Goal: Task Accomplishment & Management: Manage account settings

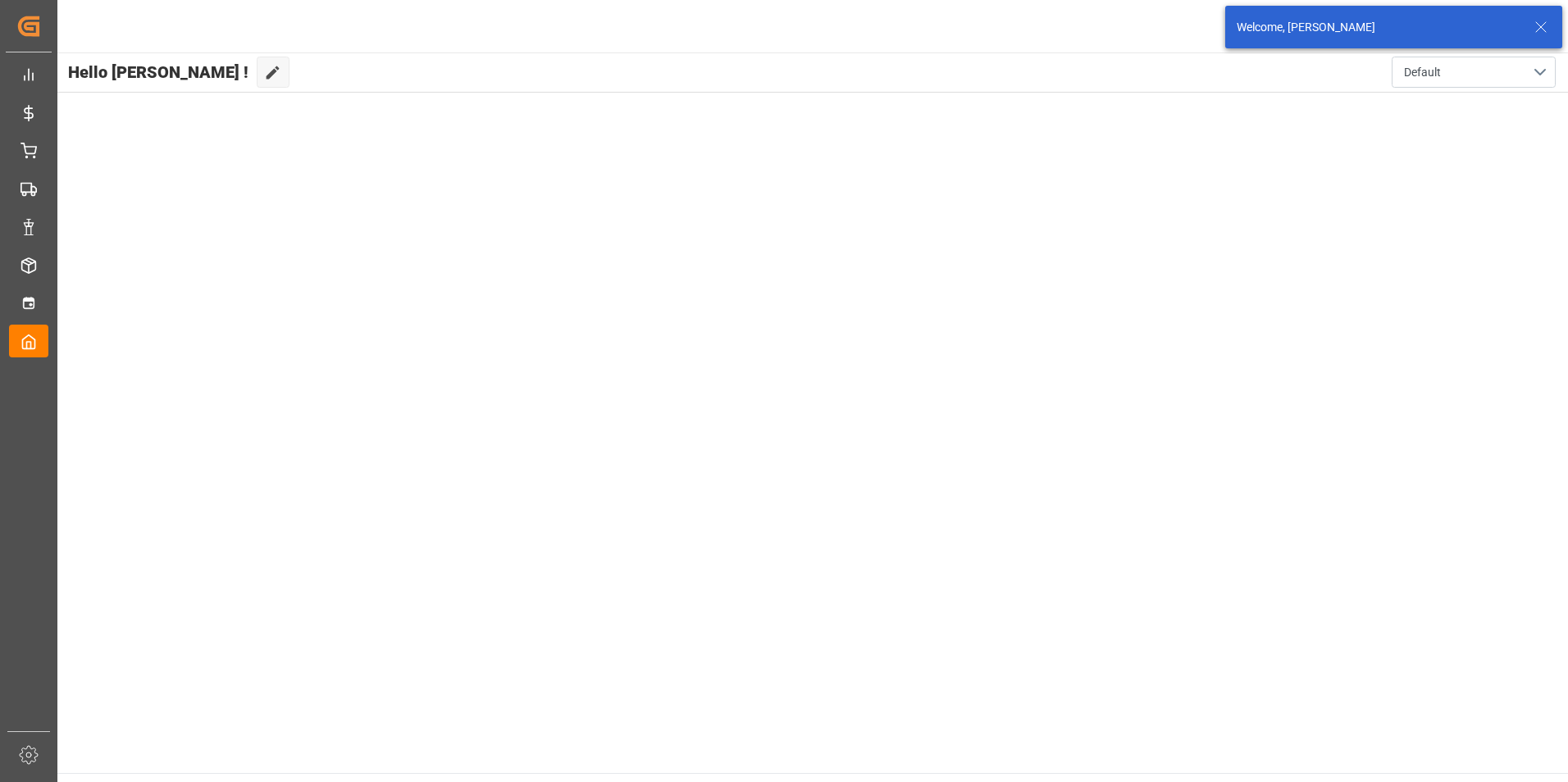
click at [1537, 21] on icon at bounding box center [1541, 27] width 20 height 20
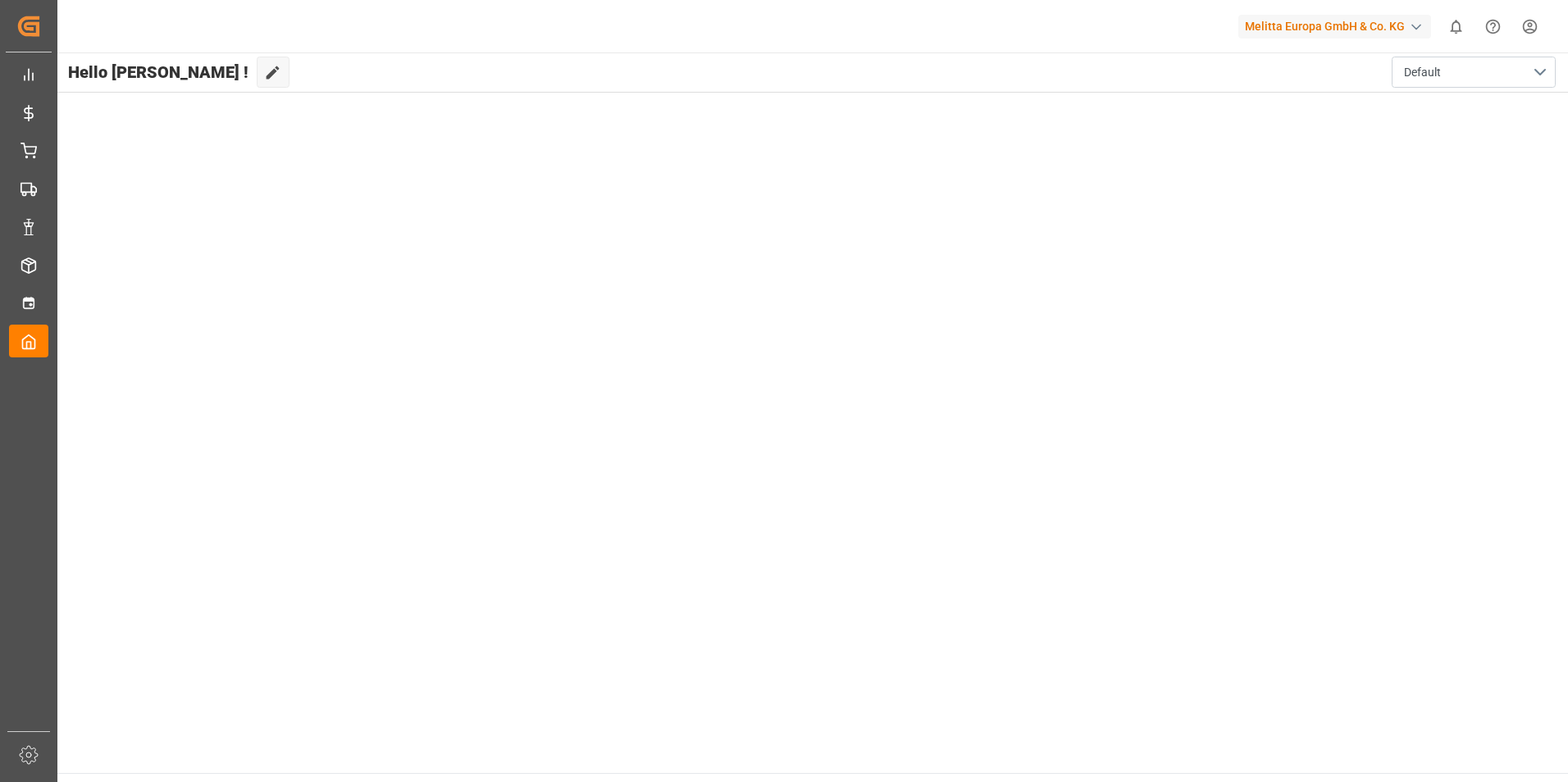
click at [1526, 26] on html "Created by potrace 1.15, written by [PERSON_NAME] [DATE]-[DATE] Created by potr…" at bounding box center [784, 391] width 1568 height 782
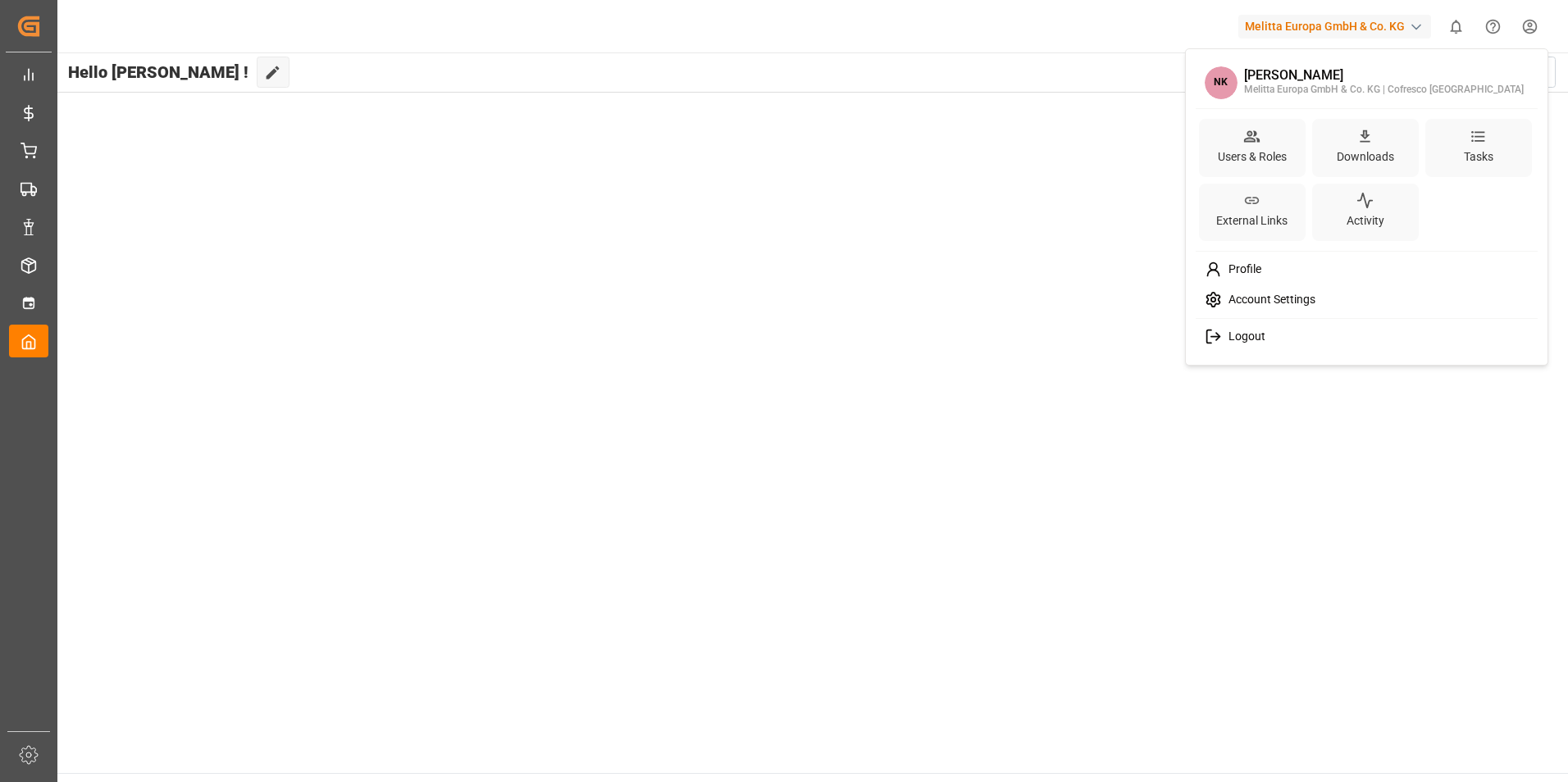
click at [1270, 332] on div "Logout" at bounding box center [1367, 337] width 337 height 31
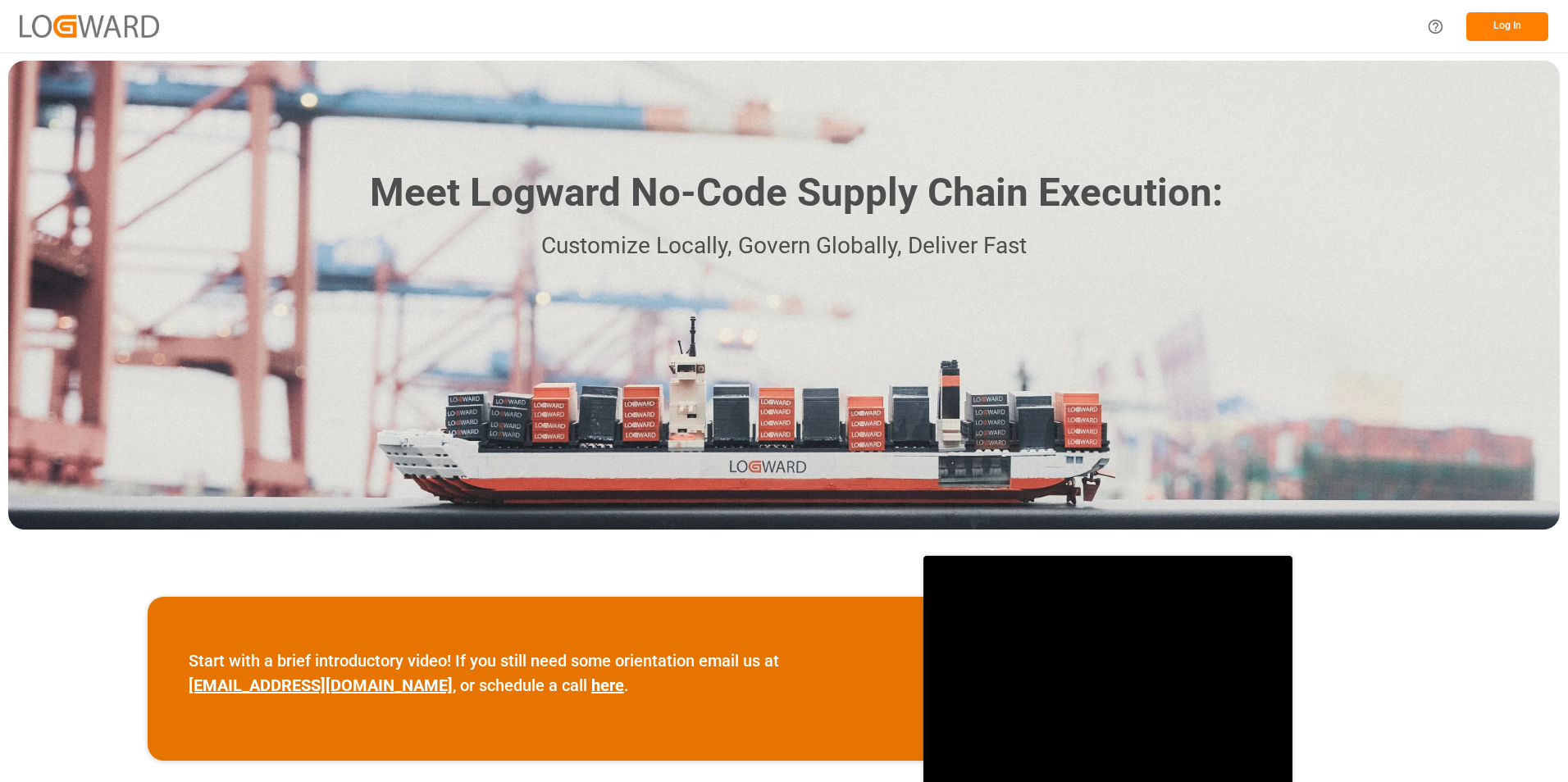
click at [1497, 25] on button "Log In" at bounding box center [1506, 26] width 82 height 29
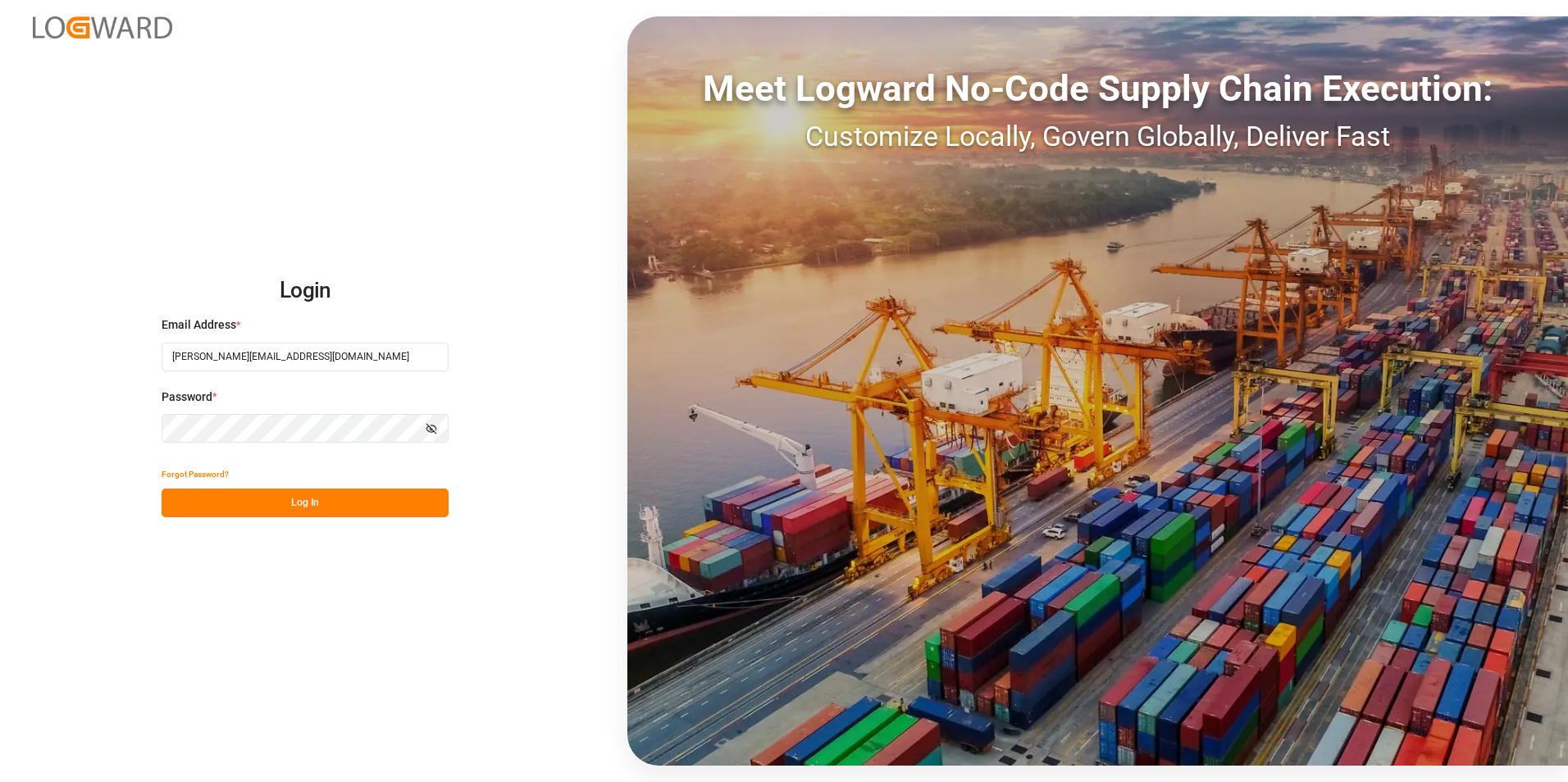
click at [250, 350] on input "natalia.kulwicka@cofresco.com" at bounding box center [305, 357] width 287 height 29
type input "robert.manelski@cofresco.com"
click at [209, 511] on button "Log In" at bounding box center [305, 502] width 287 height 29
